Goal: Task Accomplishment & Management: Complete application form

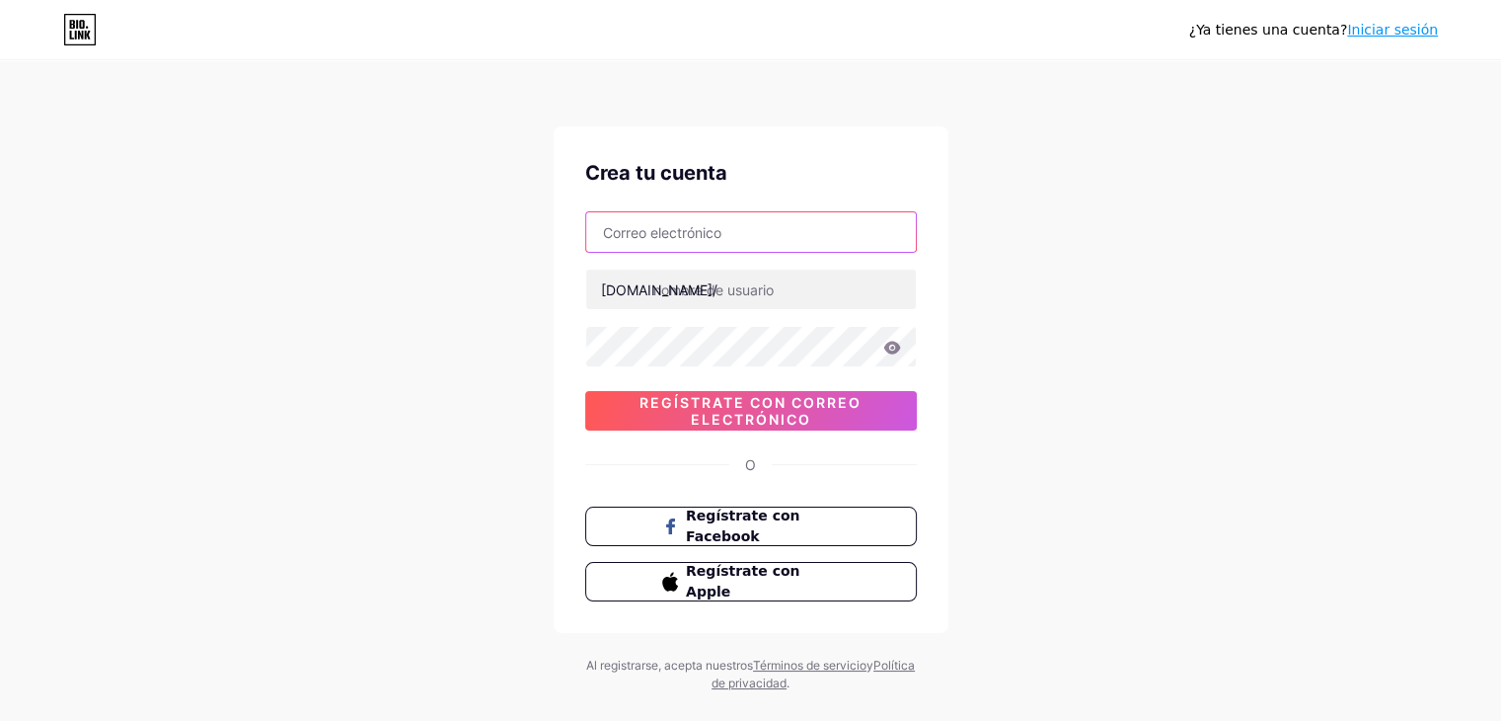
click at [728, 231] on input "text" at bounding box center [751, 231] width 330 height 39
type input "[EMAIL_ADDRESS][DOMAIN_NAME]"
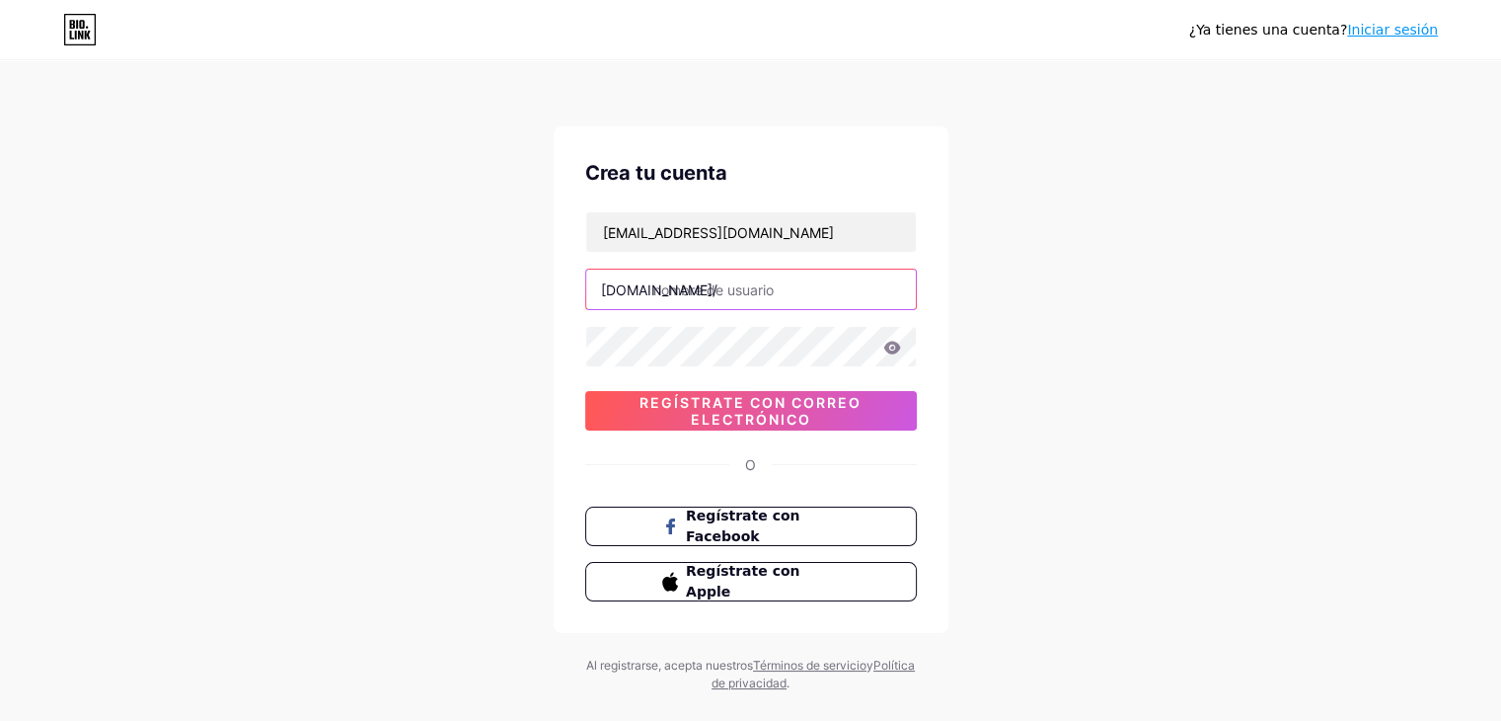
click at [715, 296] on input "text" at bounding box center [751, 288] width 330 height 39
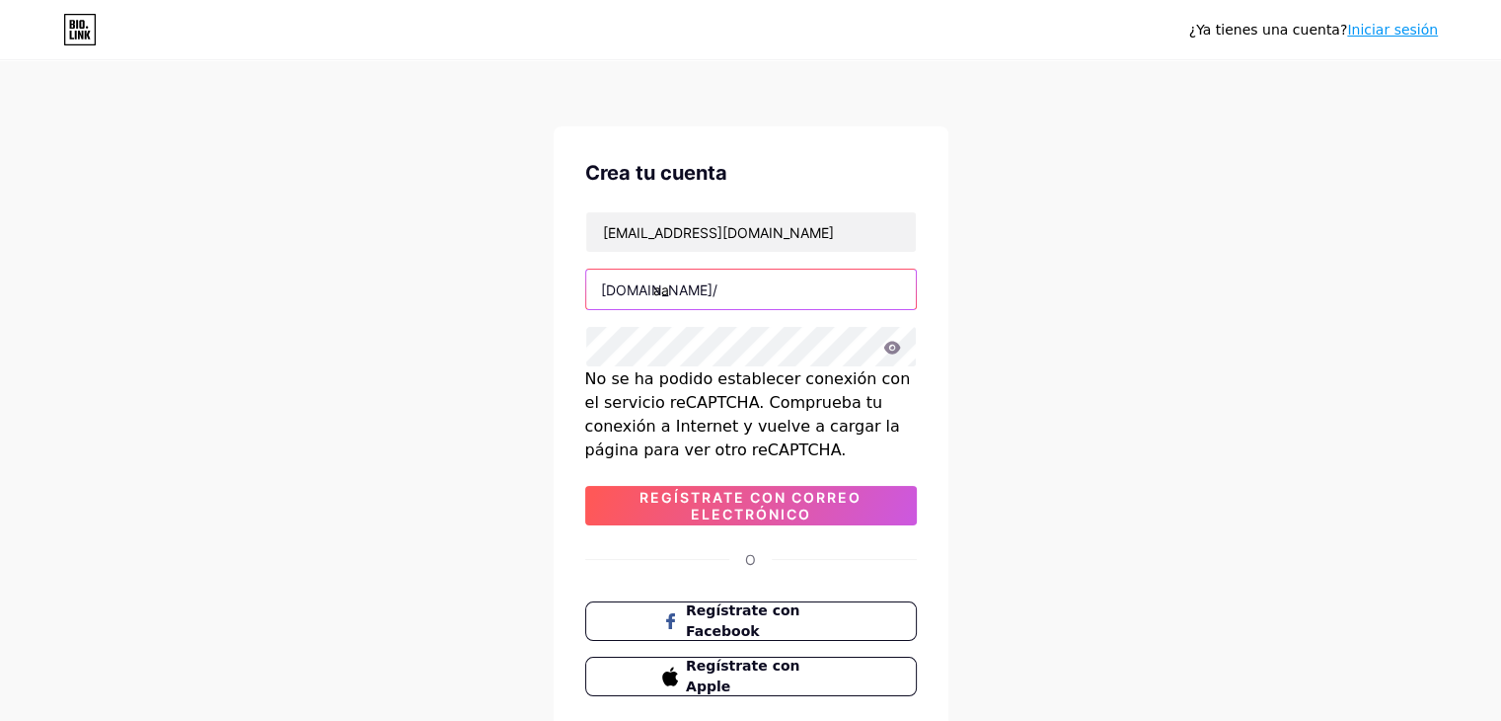
type input "a"
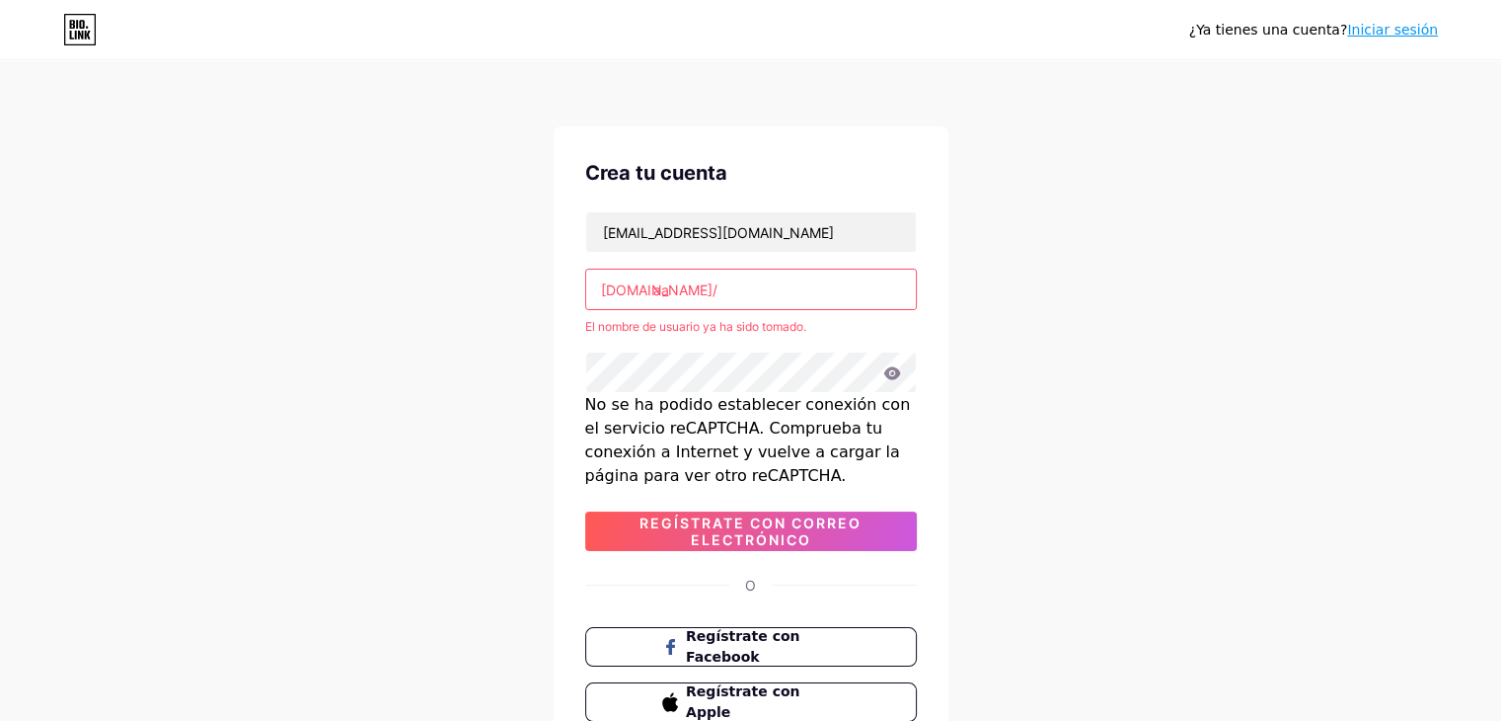
type input "a"
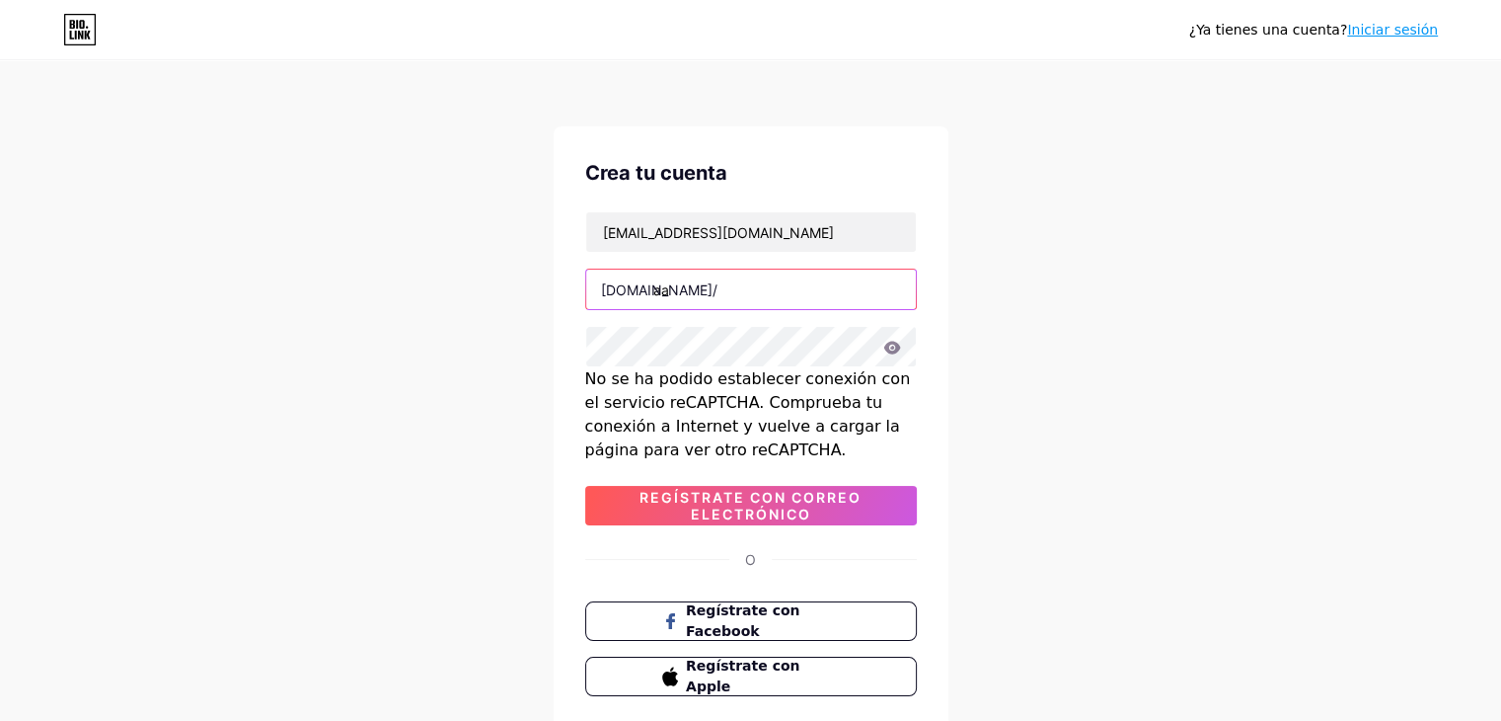
type input "a"
type input "aa_authwear"
click at [890, 345] on icon at bounding box center [892, 348] width 18 height 14
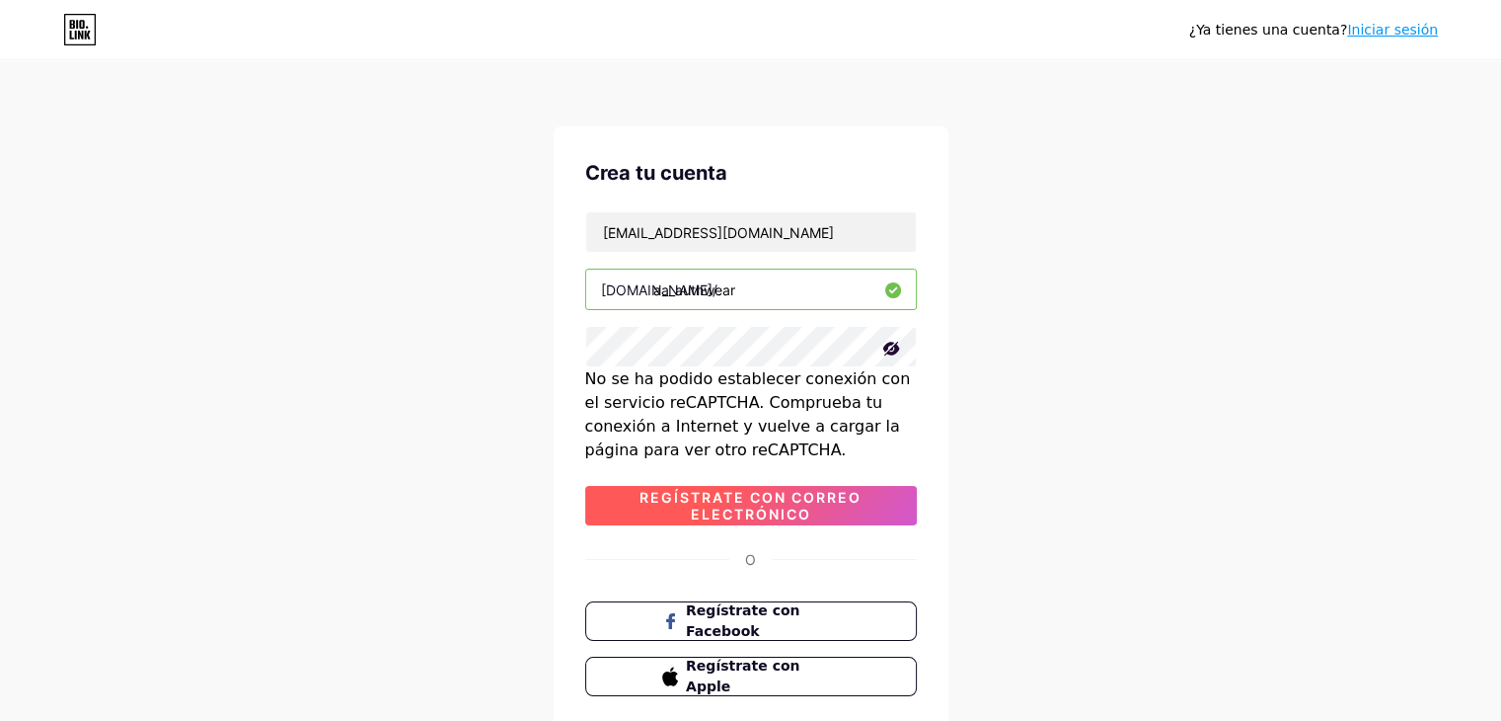
click at [696, 511] on font "Regístrate con correo electrónico" at bounding box center [751, 506] width 222 height 34
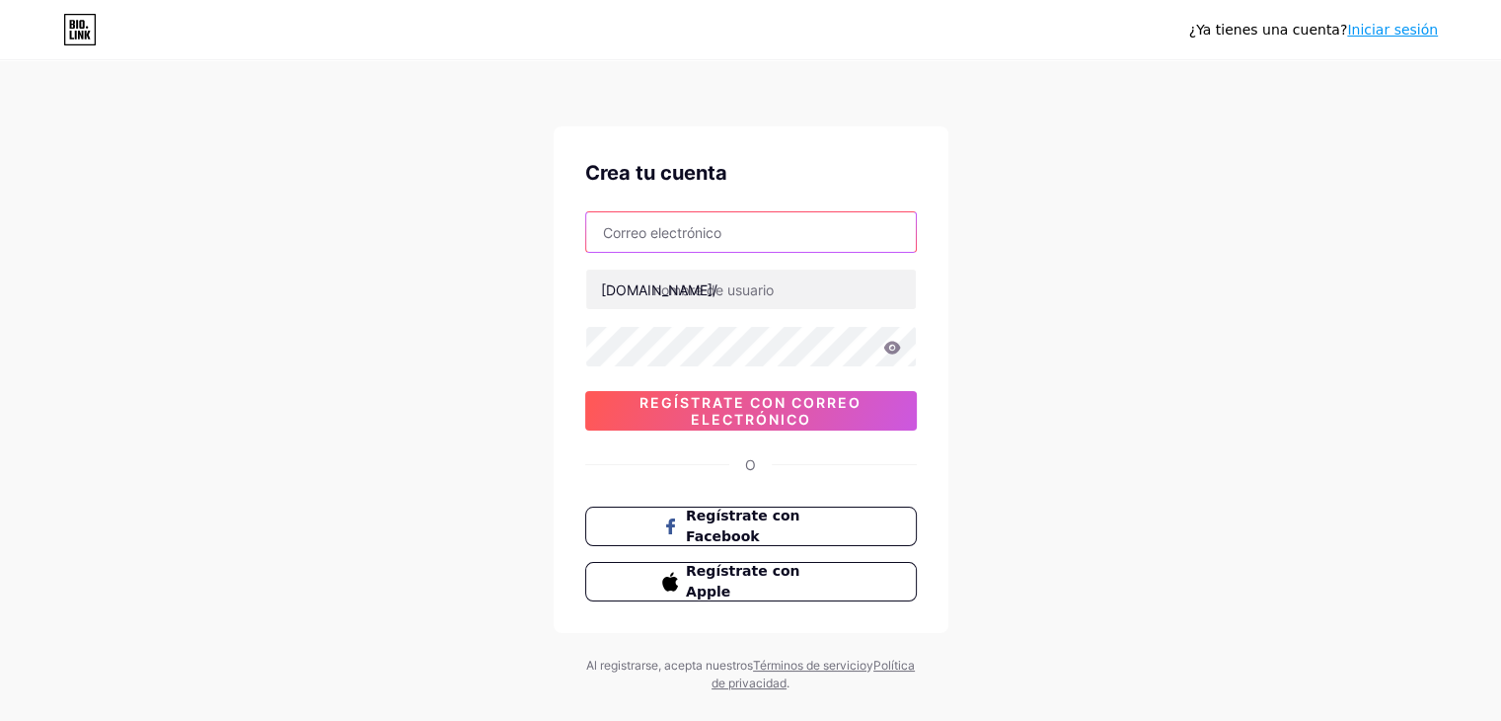
click at [701, 225] on input "text" at bounding box center [751, 231] width 330 height 39
type input "[EMAIL_ADDRESS][DOMAIN_NAME]"
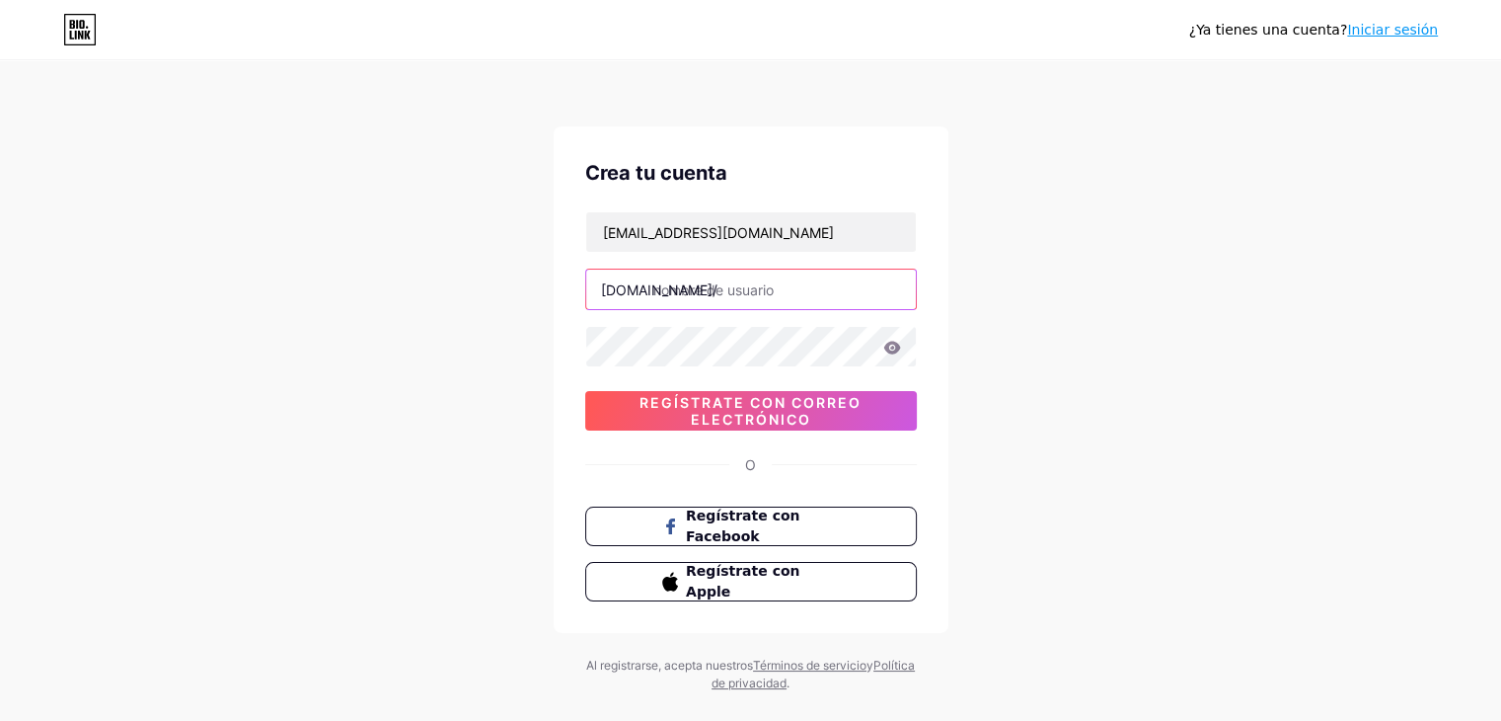
click at [710, 288] on input "text" at bounding box center [751, 288] width 330 height 39
type input "s"
type input "aa_authwear"
click at [896, 348] on icon at bounding box center [891, 347] width 17 height 13
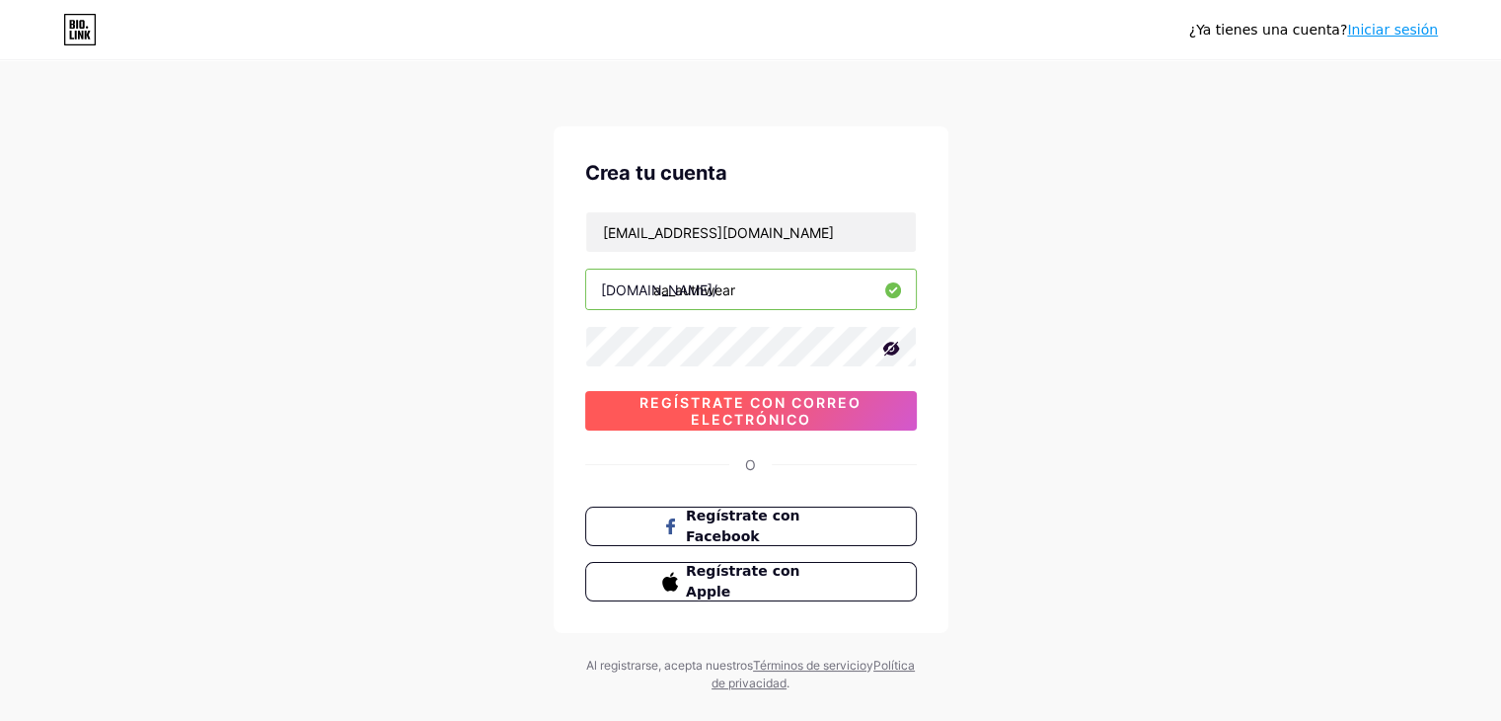
click at [785, 406] on font "Regístrate con correo electrónico" at bounding box center [751, 411] width 222 height 34
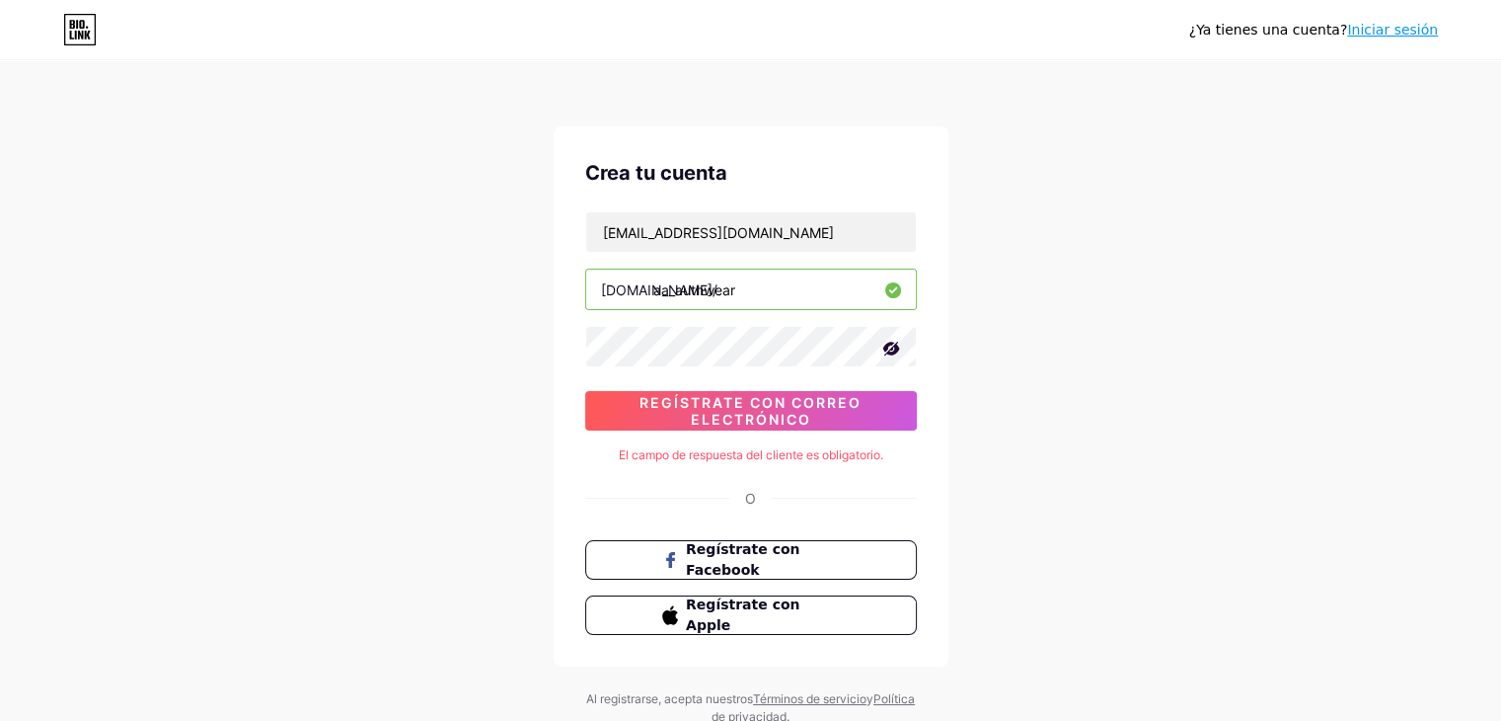
click at [892, 346] on icon at bounding box center [892, 349] width 20 height 20
click at [786, 417] on font "Regístrate con correo electrónico" at bounding box center [751, 411] width 222 height 34
click at [770, 447] on font "El campo de respuesta del cliente es obligatorio." at bounding box center [751, 454] width 265 height 15
click at [801, 467] on div "Crea tu cuenta aa_authenticwear@outlook.es bio.link/ aa_authwear Regístrate con…" at bounding box center [751, 396] width 395 height 540
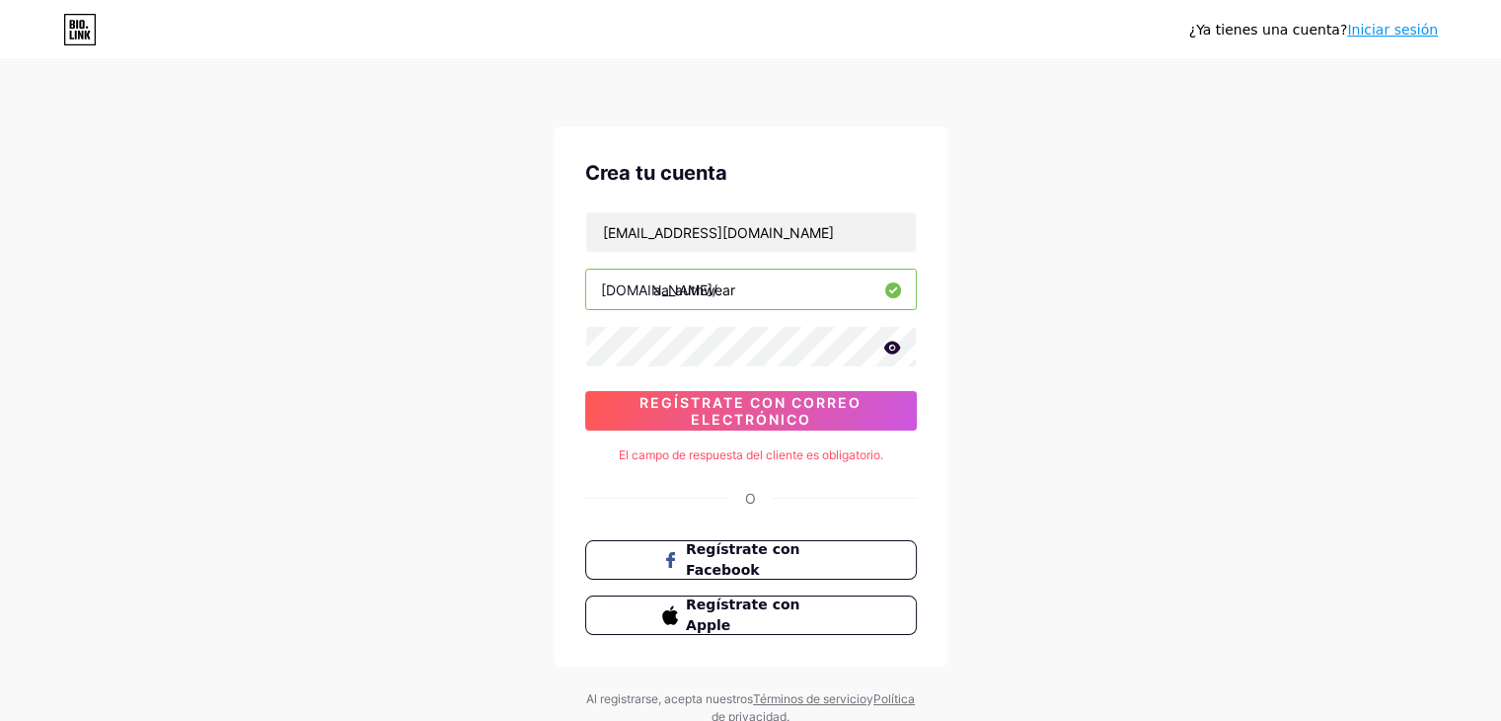
scroll to position [91, 0]
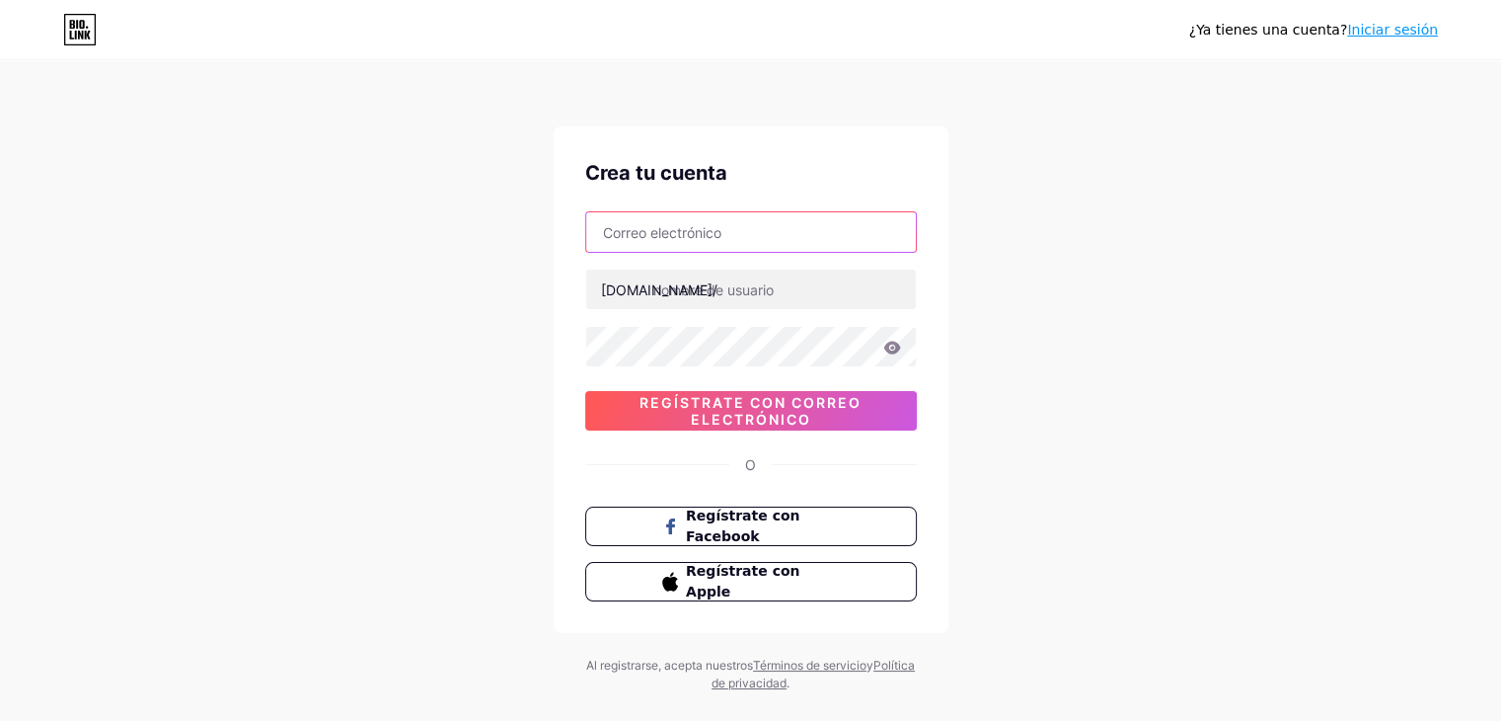
click at [788, 240] on input "text" at bounding box center [751, 231] width 330 height 39
type input "aa_authenticwear@outlook.es"
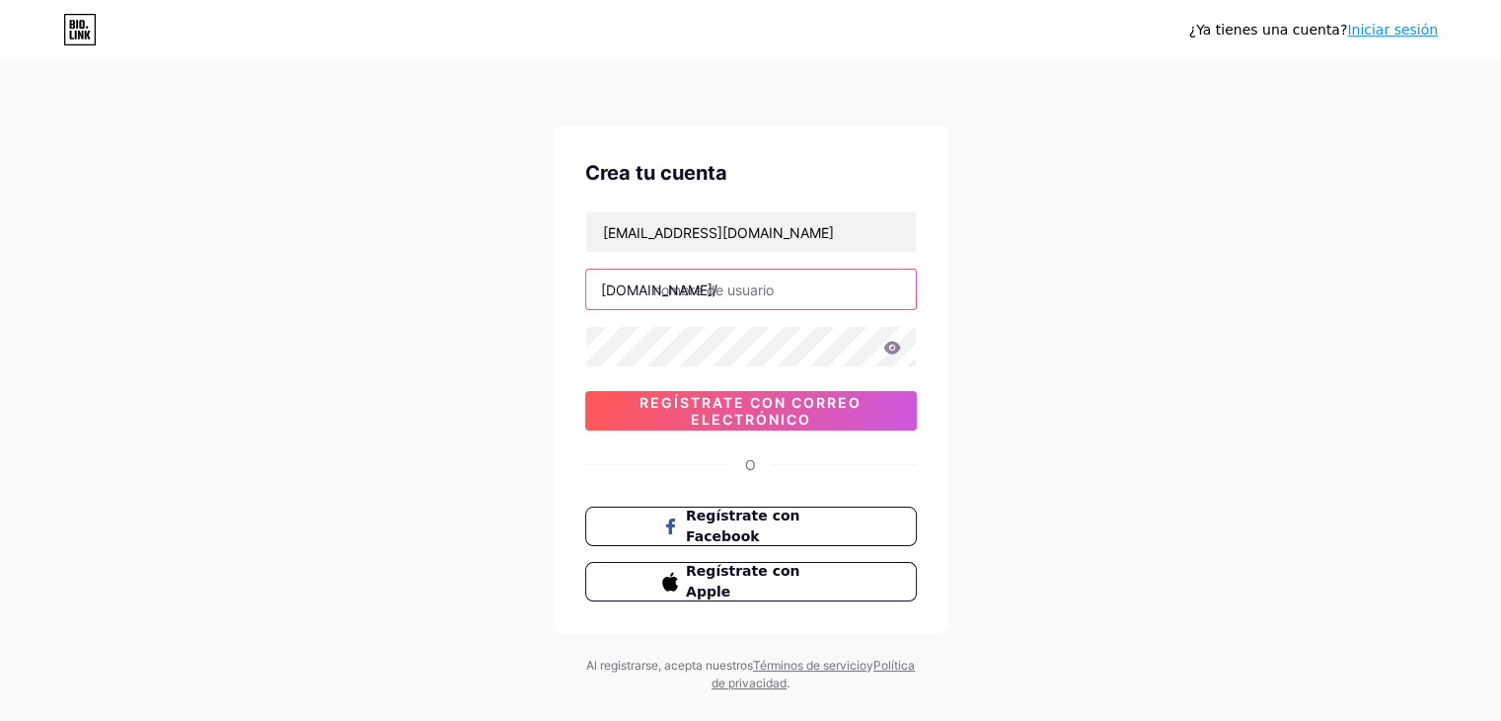
click at [724, 301] on input "text" at bounding box center [751, 288] width 330 height 39
type input "aa_authwear"
click at [889, 351] on icon at bounding box center [891, 347] width 17 height 13
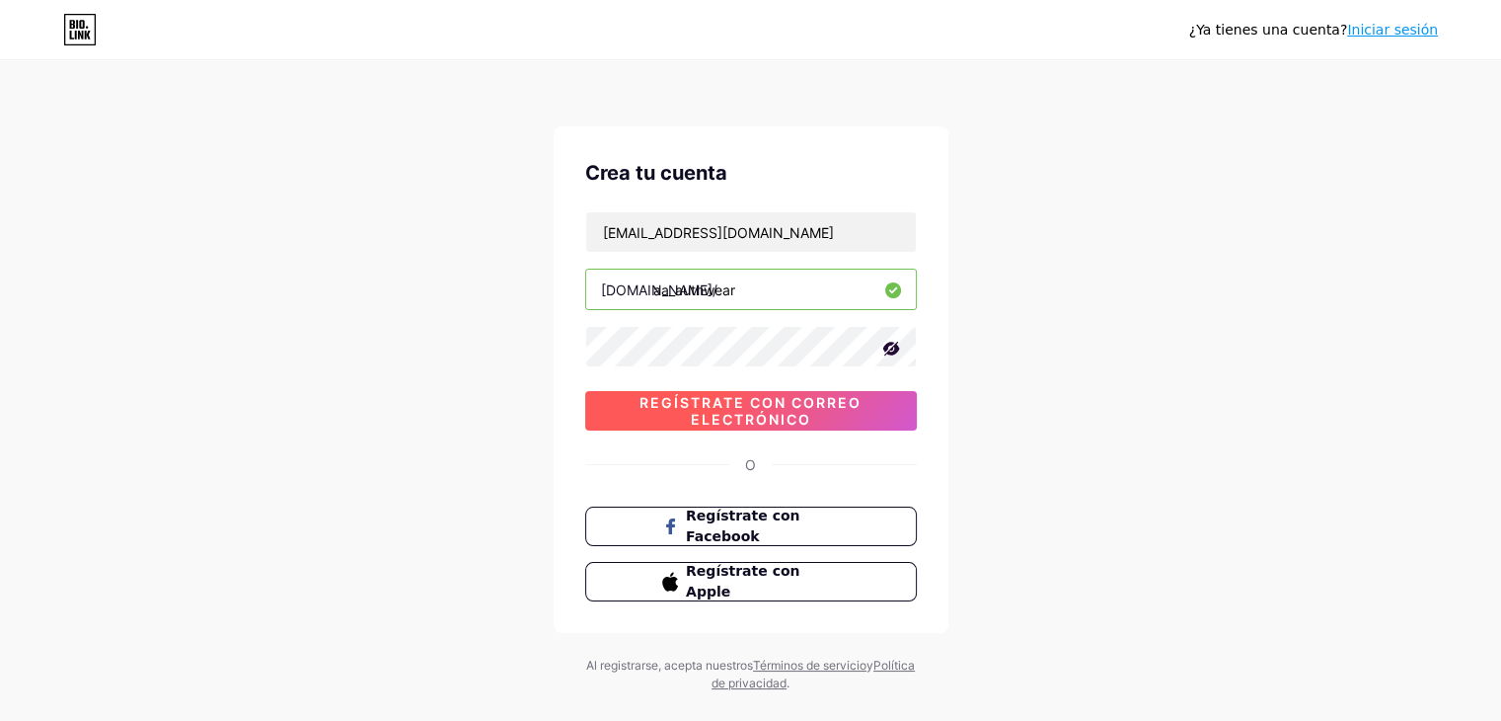
click at [838, 408] on font "Regístrate con correo electrónico" at bounding box center [751, 411] width 222 height 34
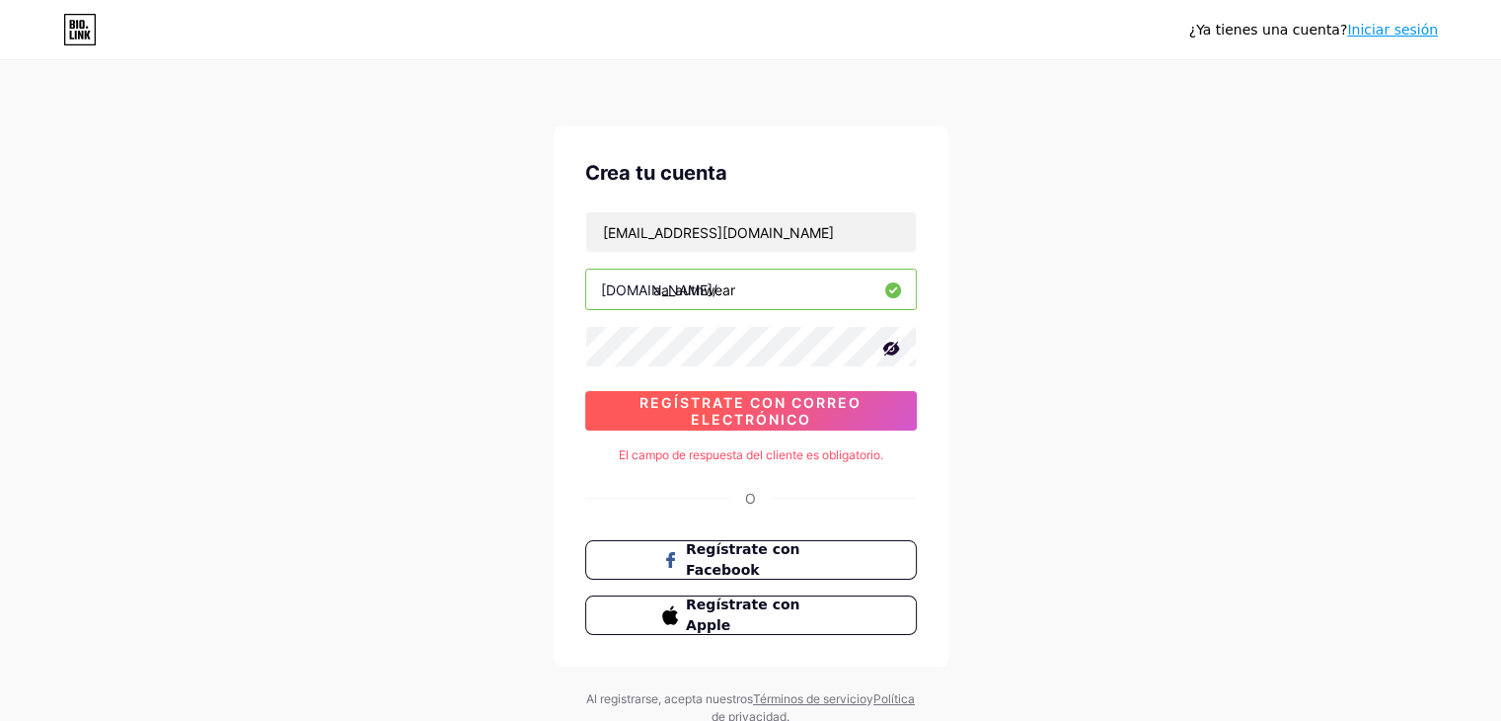
click at [856, 411] on span "Regístrate con correo electrónico" at bounding box center [751, 411] width 332 height 34
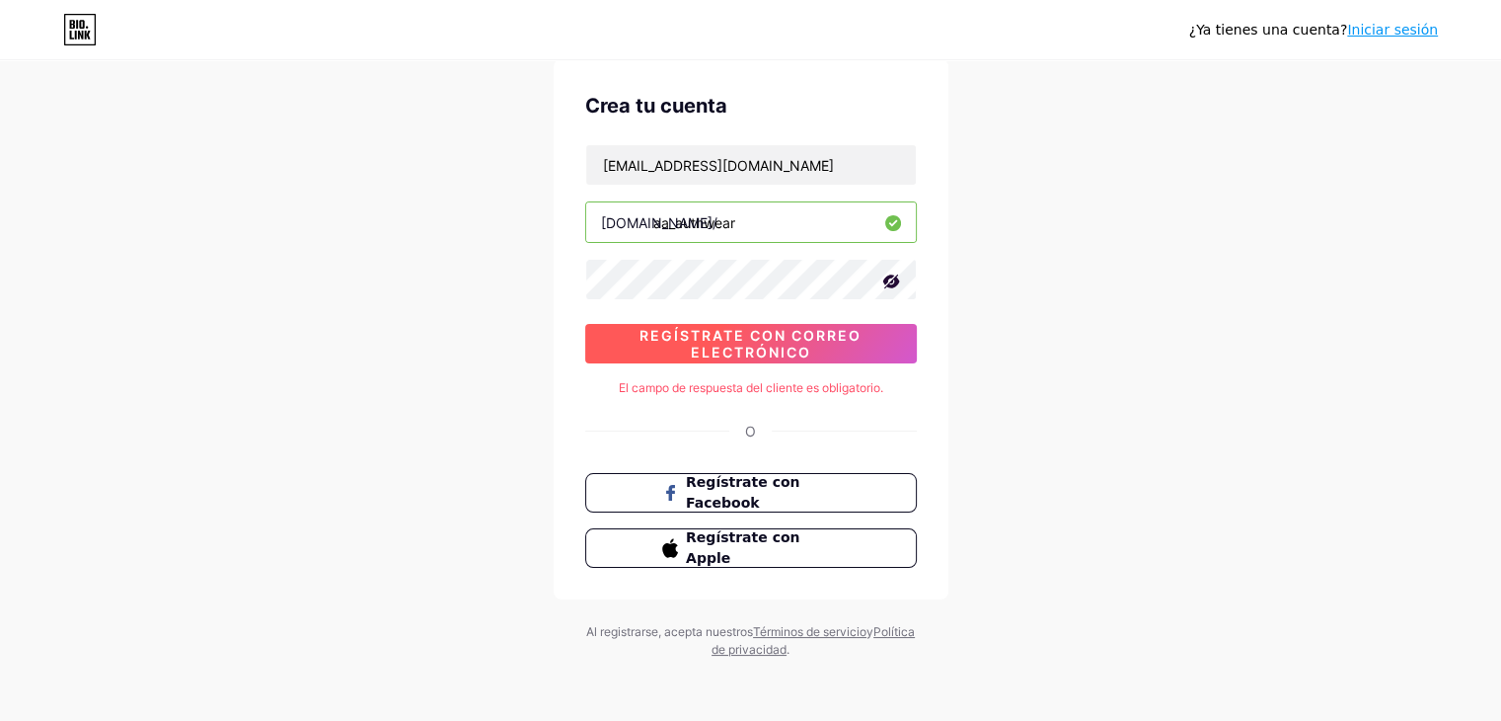
scroll to position [91, 0]
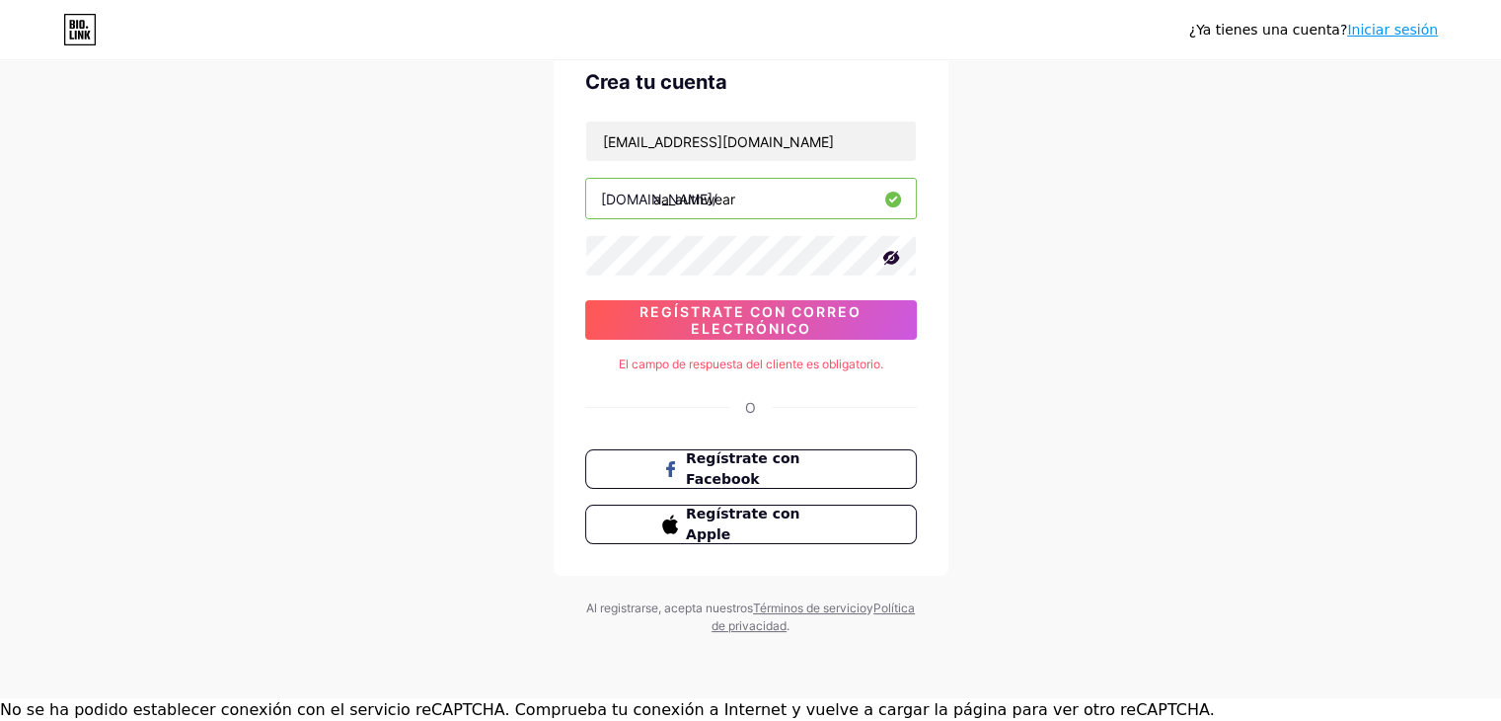
click at [1046, 708] on font "No se ha podido establecer conexión con el servicio reCAPTCHA. Comprueba tu con…" at bounding box center [607, 709] width 1215 height 19
click at [1055, 618] on div "¿Ya tienes una cuenta? Iniciar sesión Crea tu cuenta aa_authenticwear@outlook.e…" at bounding box center [750, 303] width 1501 height 789
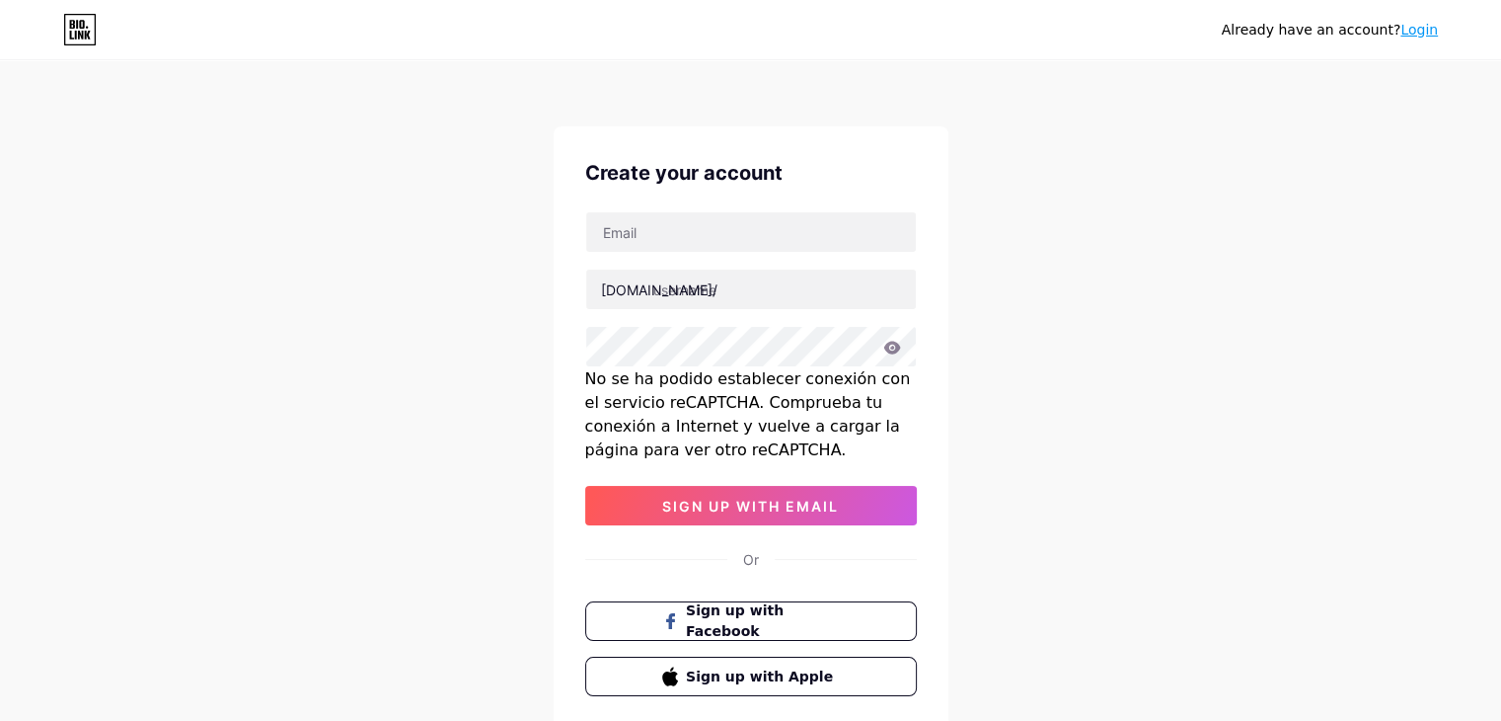
click at [1071, 392] on div "Already have an account? Login Create your account [DOMAIN_NAME]/ No se ha podi…" at bounding box center [750, 425] width 1501 height 850
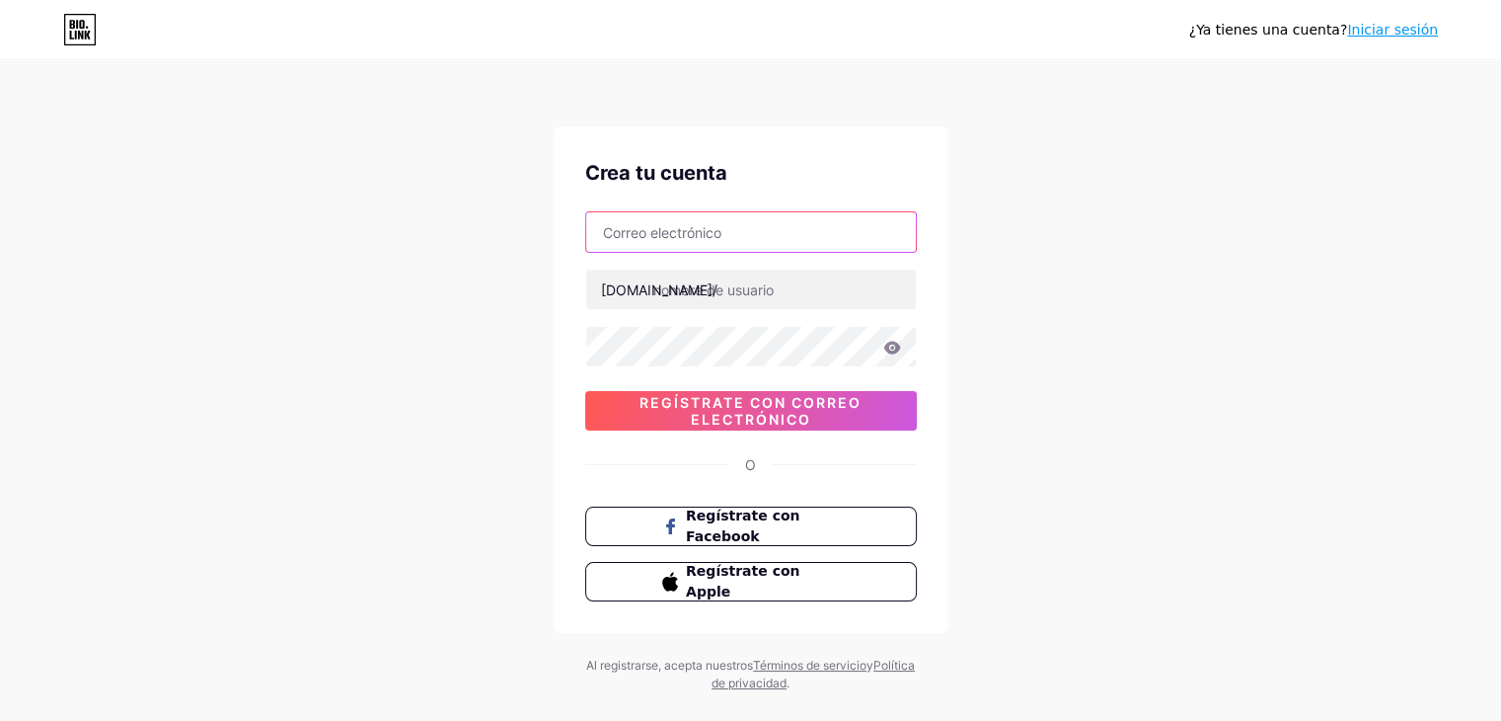
click at [684, 220] on input "text" at bounding box center [751, 231] width 330 height 39
type input "[EMAIL_ADDRESS][DOMAIN_NAME]"
click at [892, 348] on icon at bounding box center [892, 348] width 18 height 14
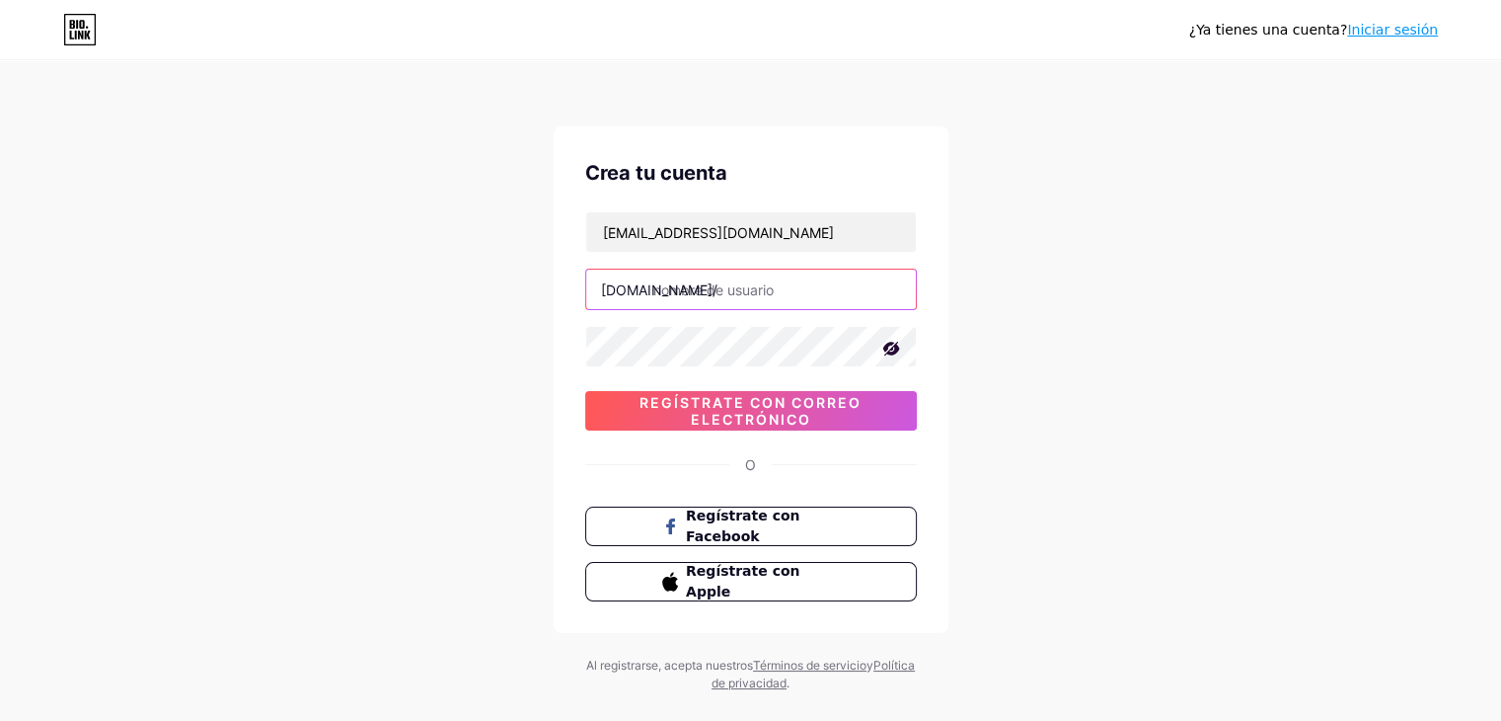
click at [781, 289] on input "text" at bounding box center [751, 288] width 330 height 39
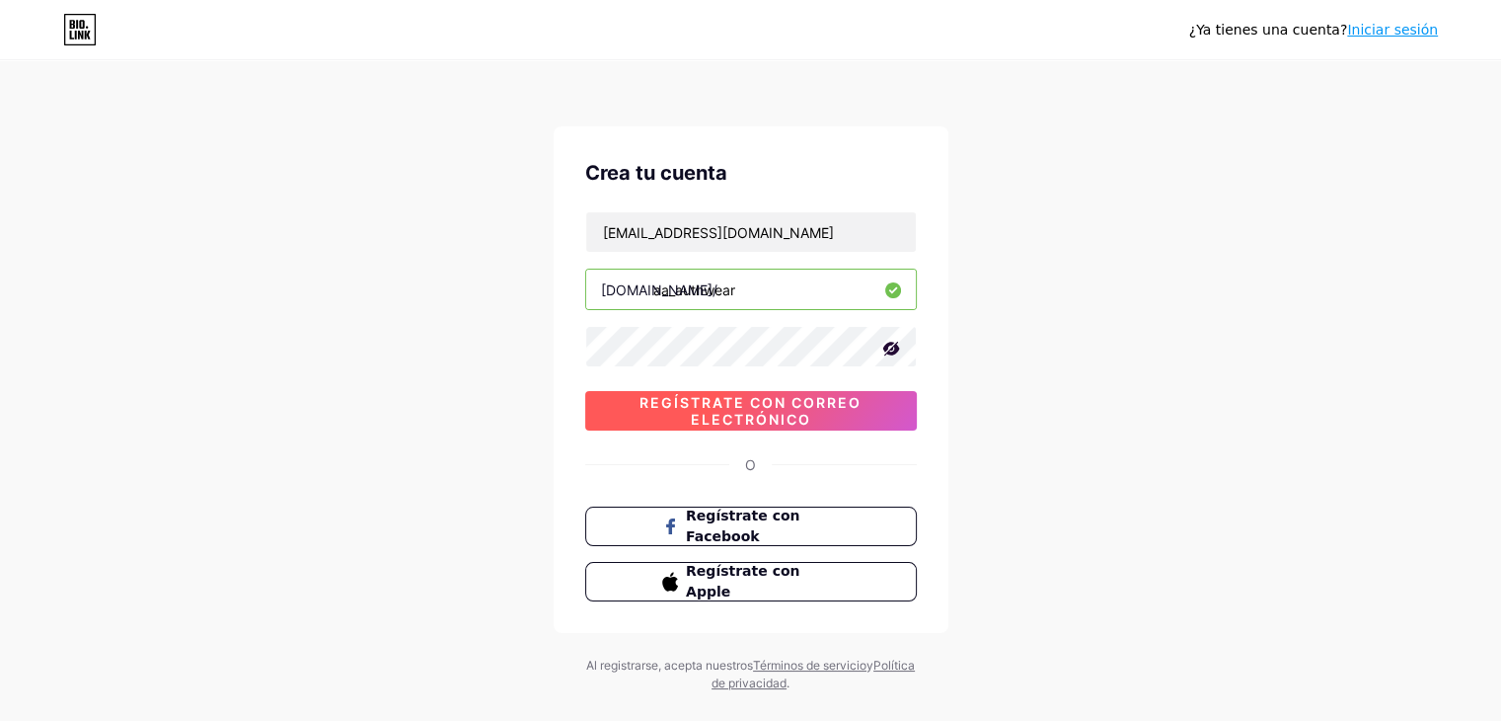
type input "aa_authwear"
click at [770, 412] on font "Regístrate con correo electrónico" at bounding box center [751, 411] width 222 height 34
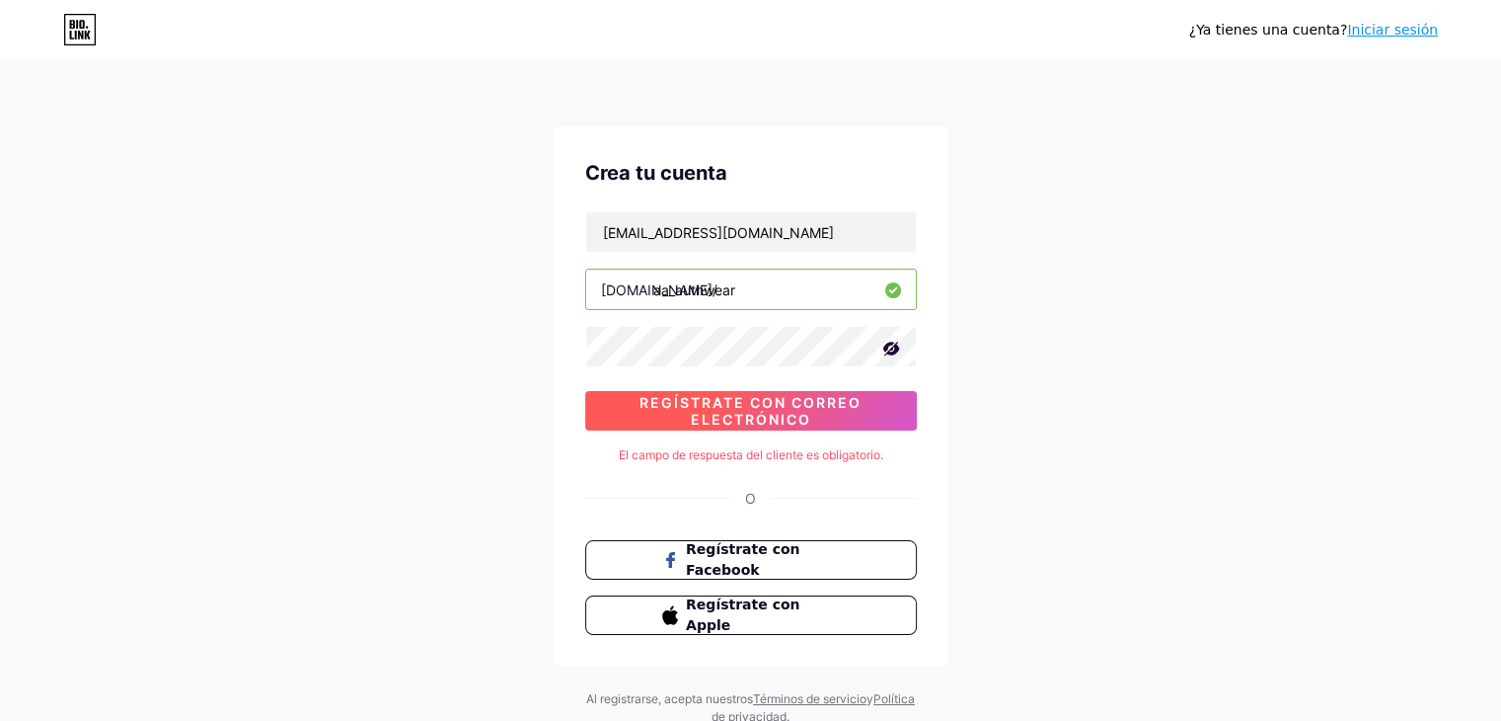
scroll to position [67, 0]
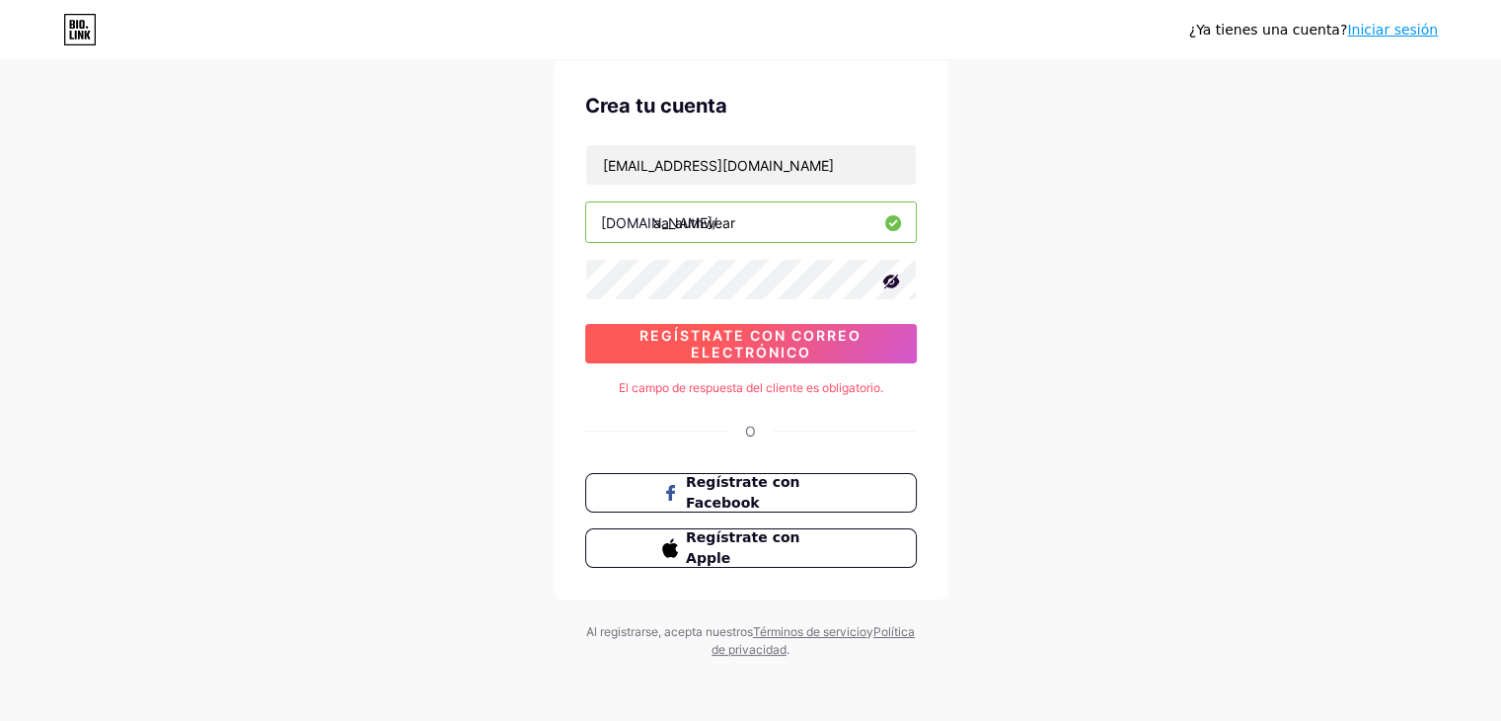
click at [863, 348] on span "Regístrate con correo electrónico" at bounding box center [751, 344] width 332 height 34
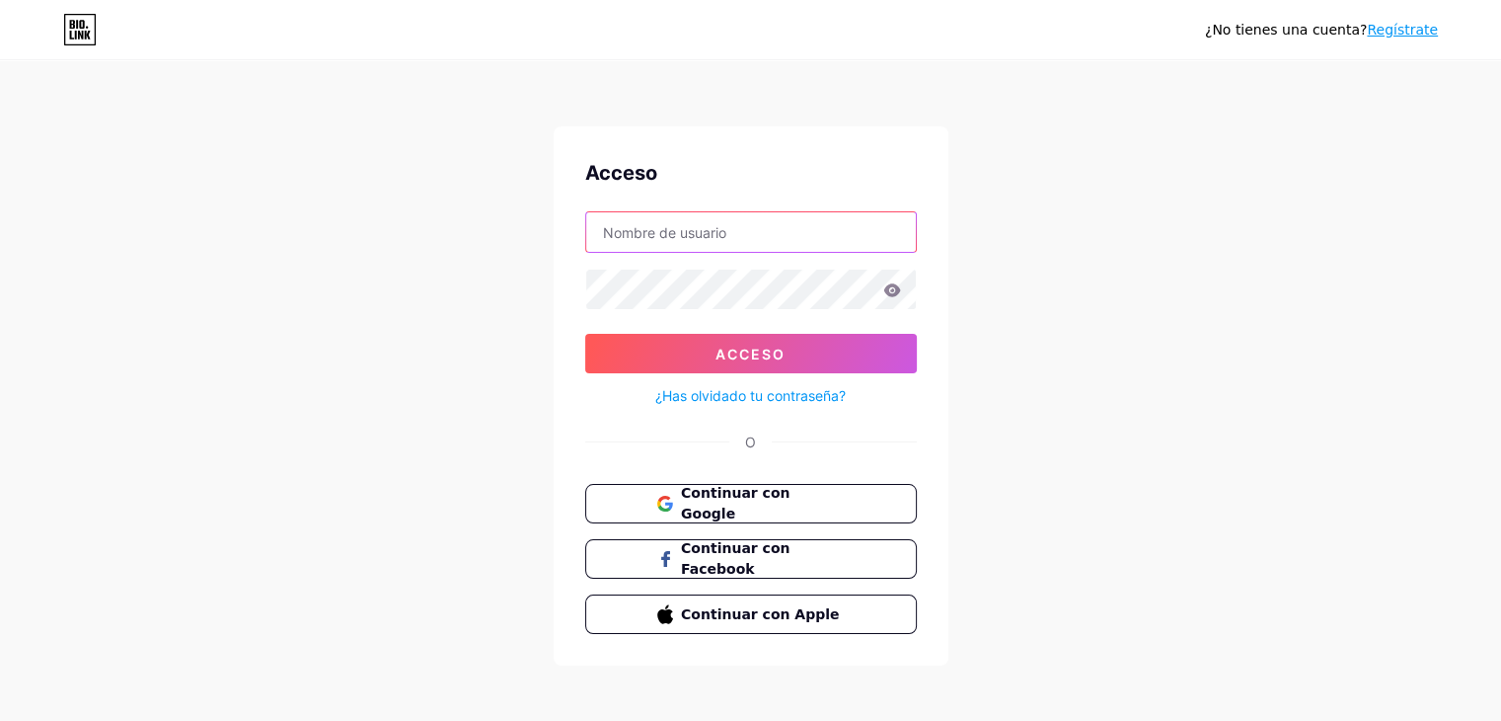
click at [798, 222] on input "text" at bounding box center [751, 231] width 330 height 39
type input "[EMAIL_ADDRESS][DOMAIN_NAME]"
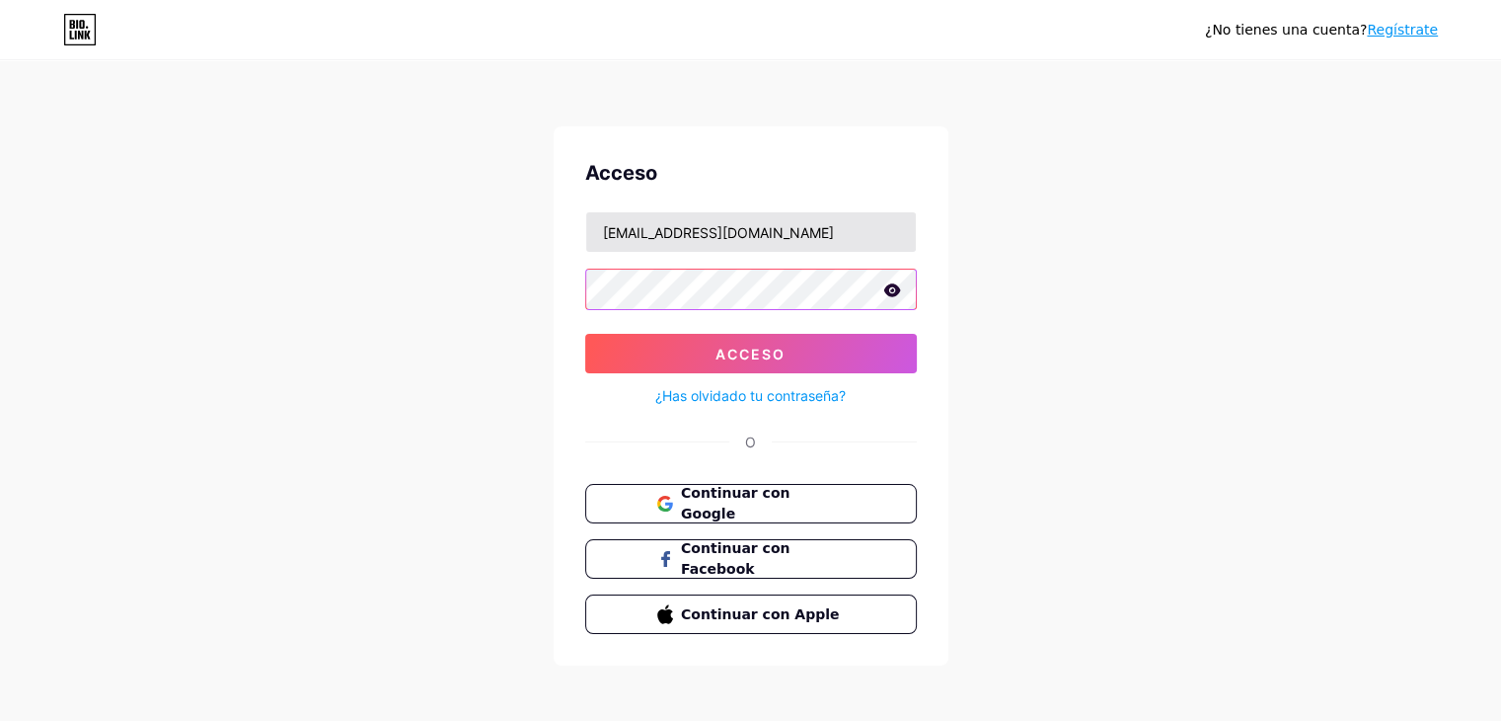
click at [585, 334] on button "Acceso" at bounding box center [751, 353] width 332 height 39
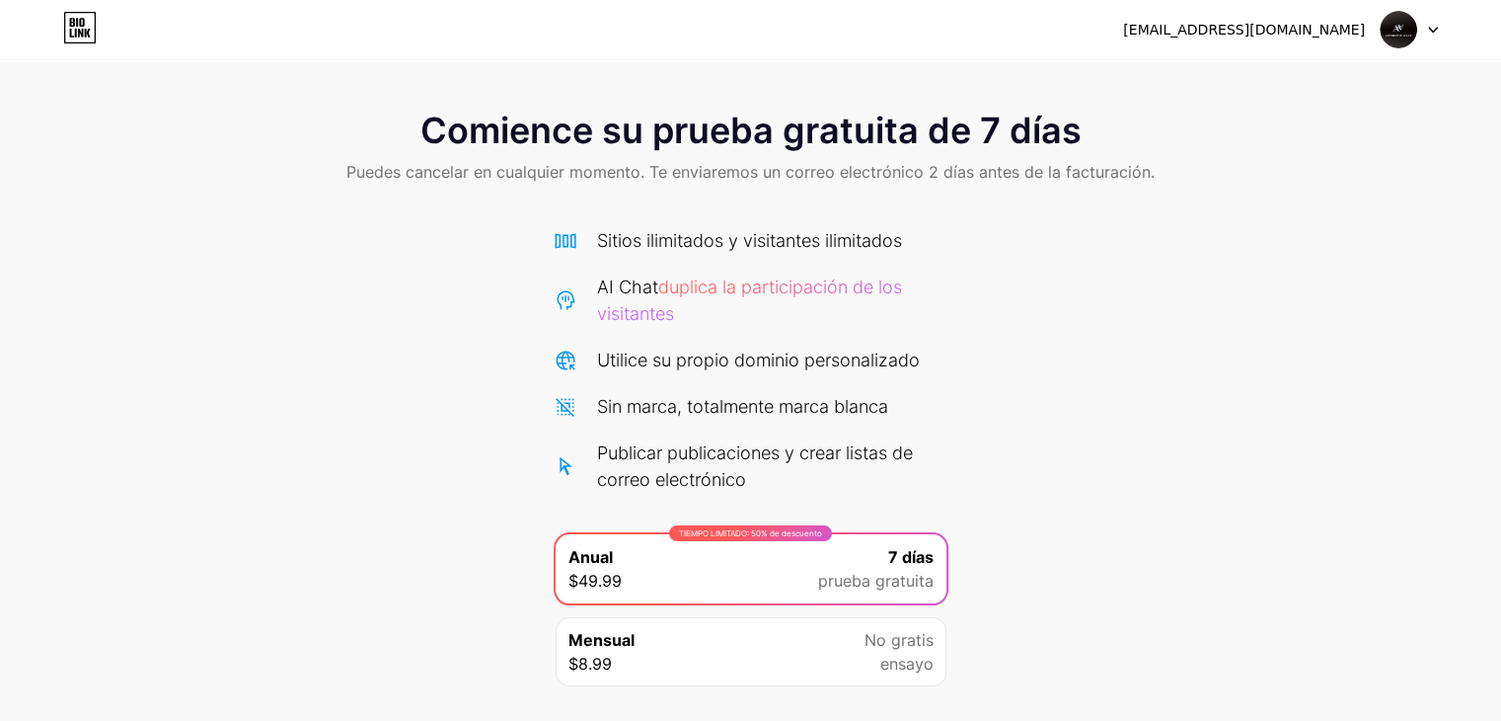
click at [75, 28] on icon at bounding box center [80, 28] width 34 height 32
click at [1436, 30] on icon at bounding box center [1433, 30] width 10 height 7
click at [1287, 83] on font "Cerrar sesión" at bounding box center [1258, 80] width 93 height 17
